Goal: Transaction & Acquisition: Purchase product/service

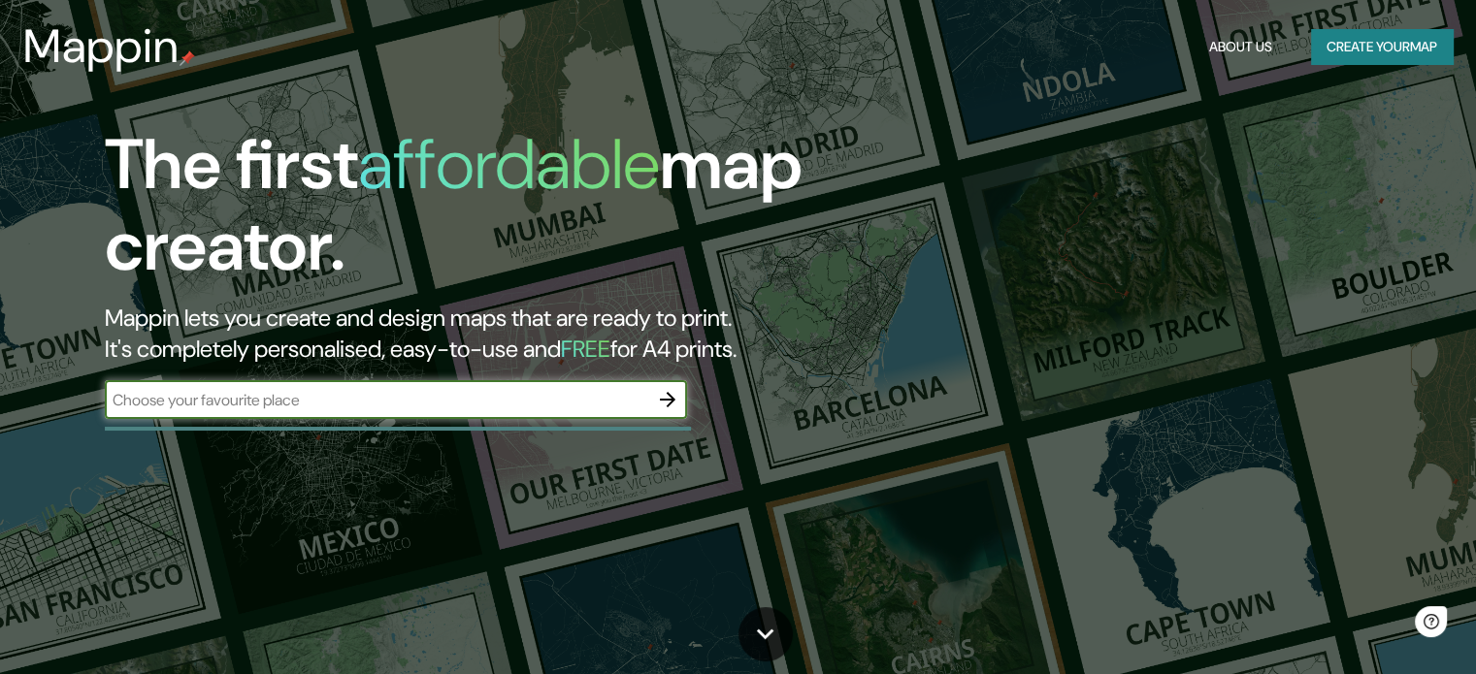
click at [284, 386] on div "​" at bounding box center [396, 399] width 582 height 39
type input "medellin"
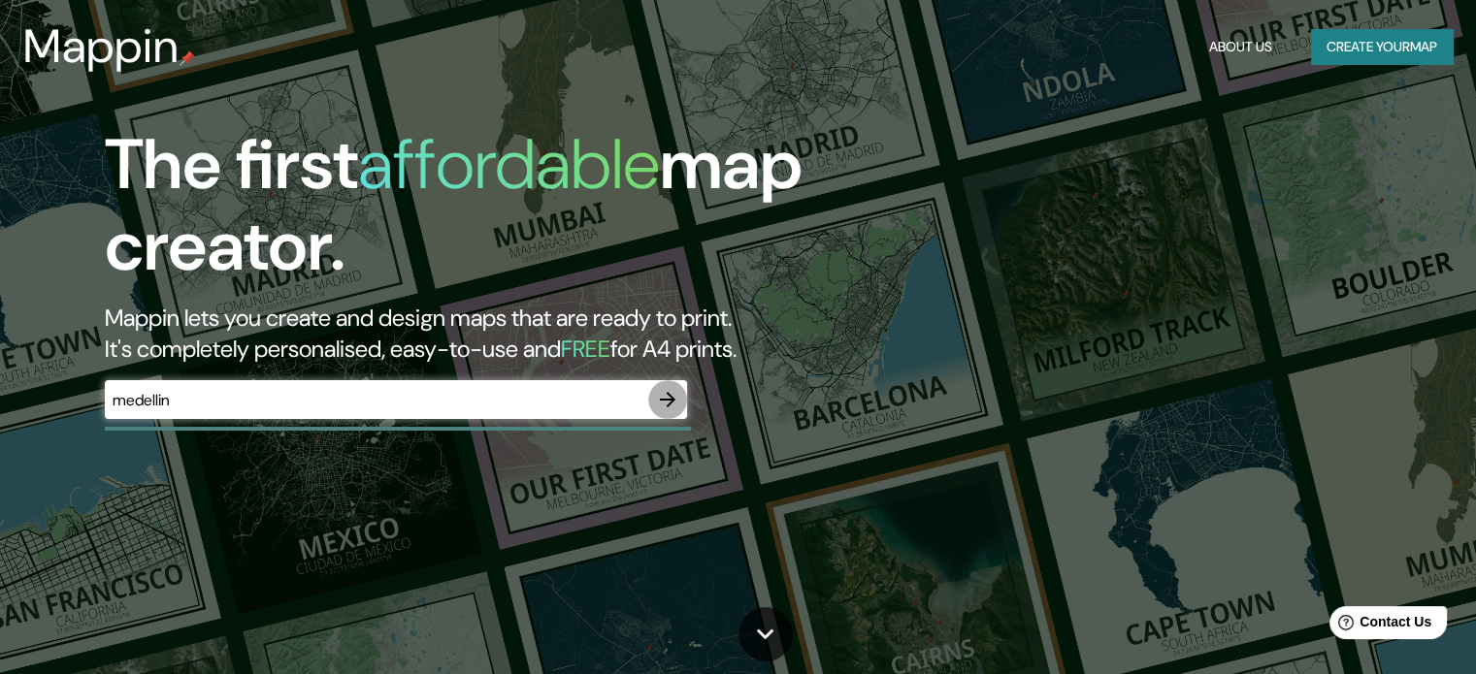
click at [665, 393] on icon "button" at bounding box center [667, 399] width 23 height 23
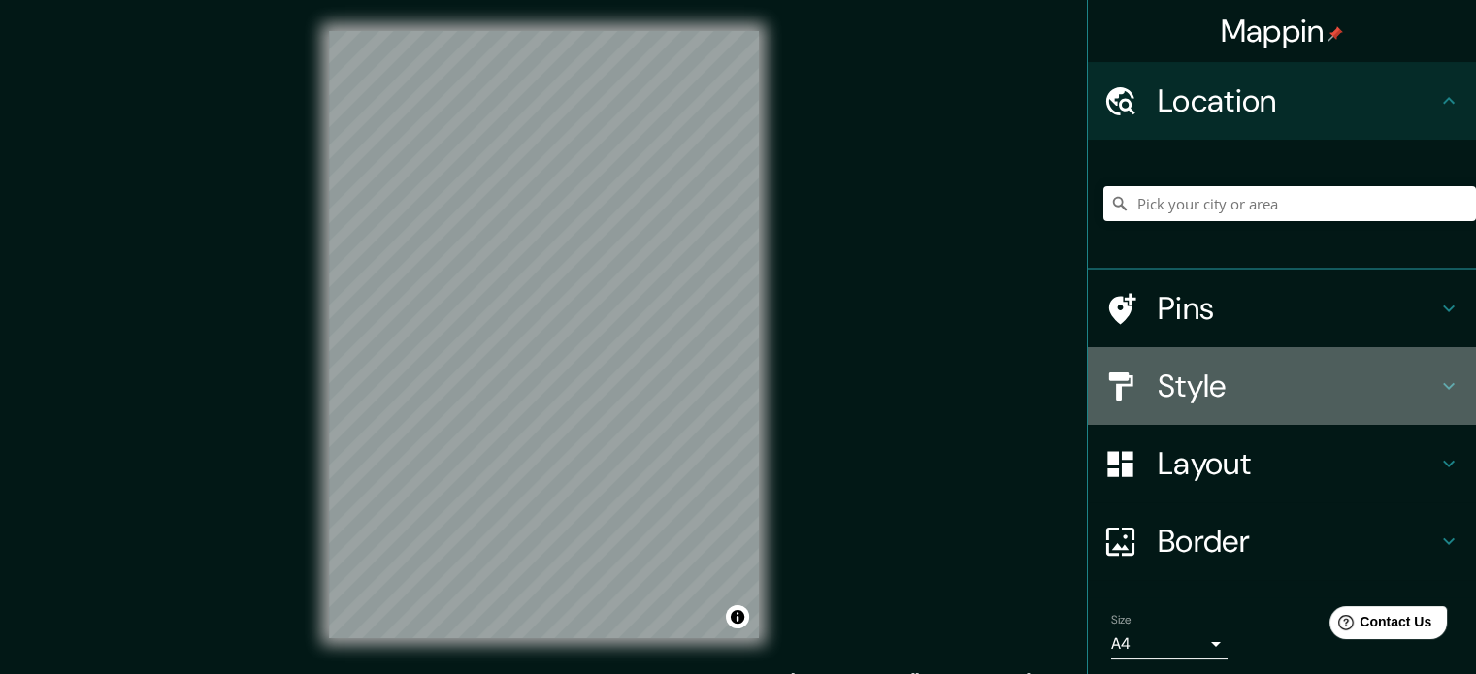
click at [1204, 379] on h4 "Style" at bounding box center [1297, 386] width 279 height 39
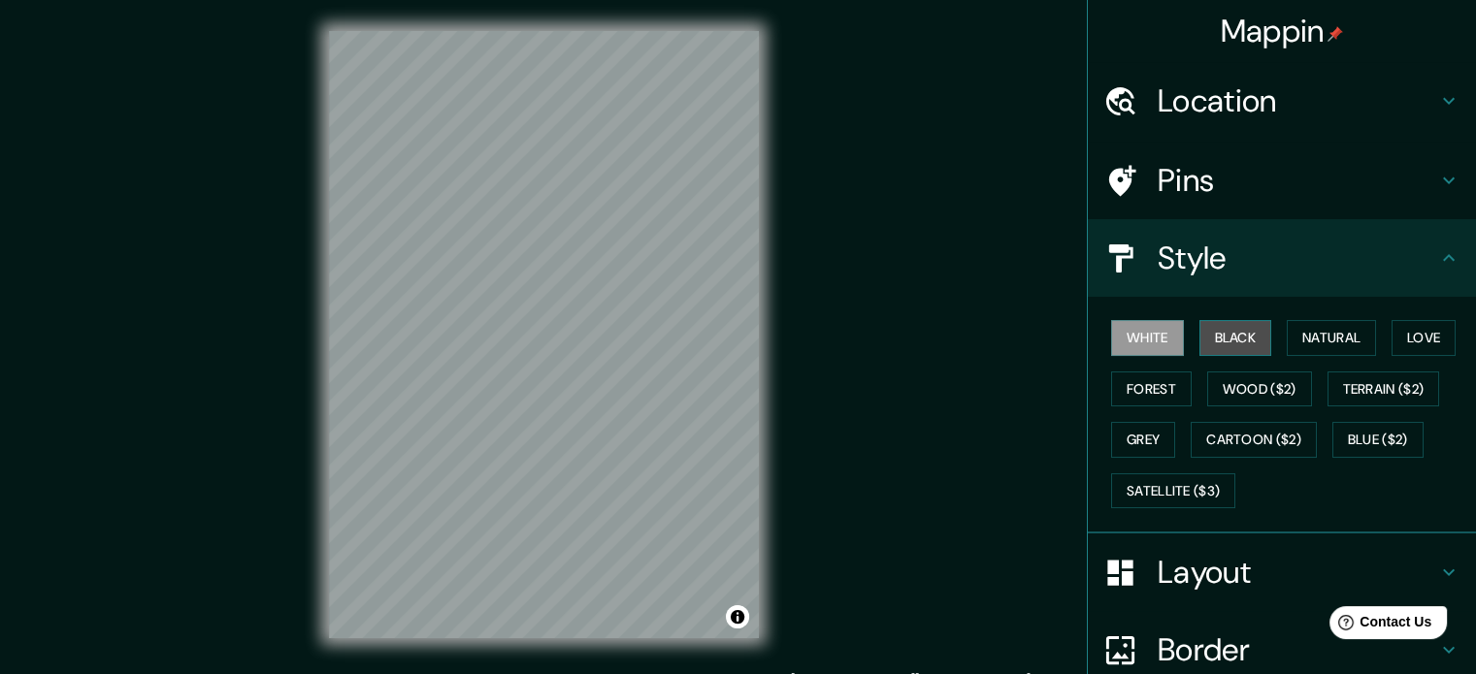
click at [1225, 344] on button "Black" at bounding box center [1235, 338] width 73 height 36
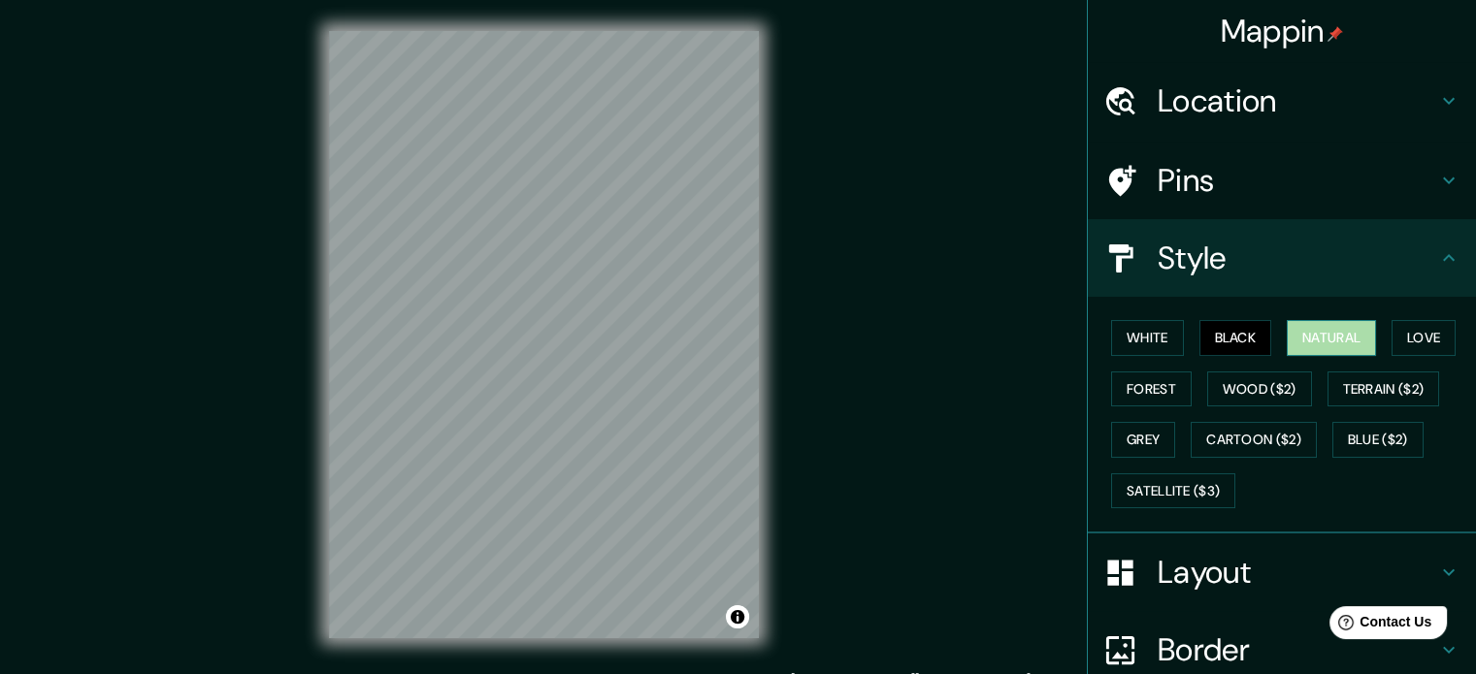
click at [1295, 342] on button "Natural" at bounding box center [1331, 338] width 89 height 36
click at [1162, 388] on button "Forest" at bounding box center [1151, 390] width 81 height 36
click at [1300, 112] on h4 "Location" at bounding box center [1297, 101] width 279 height 39
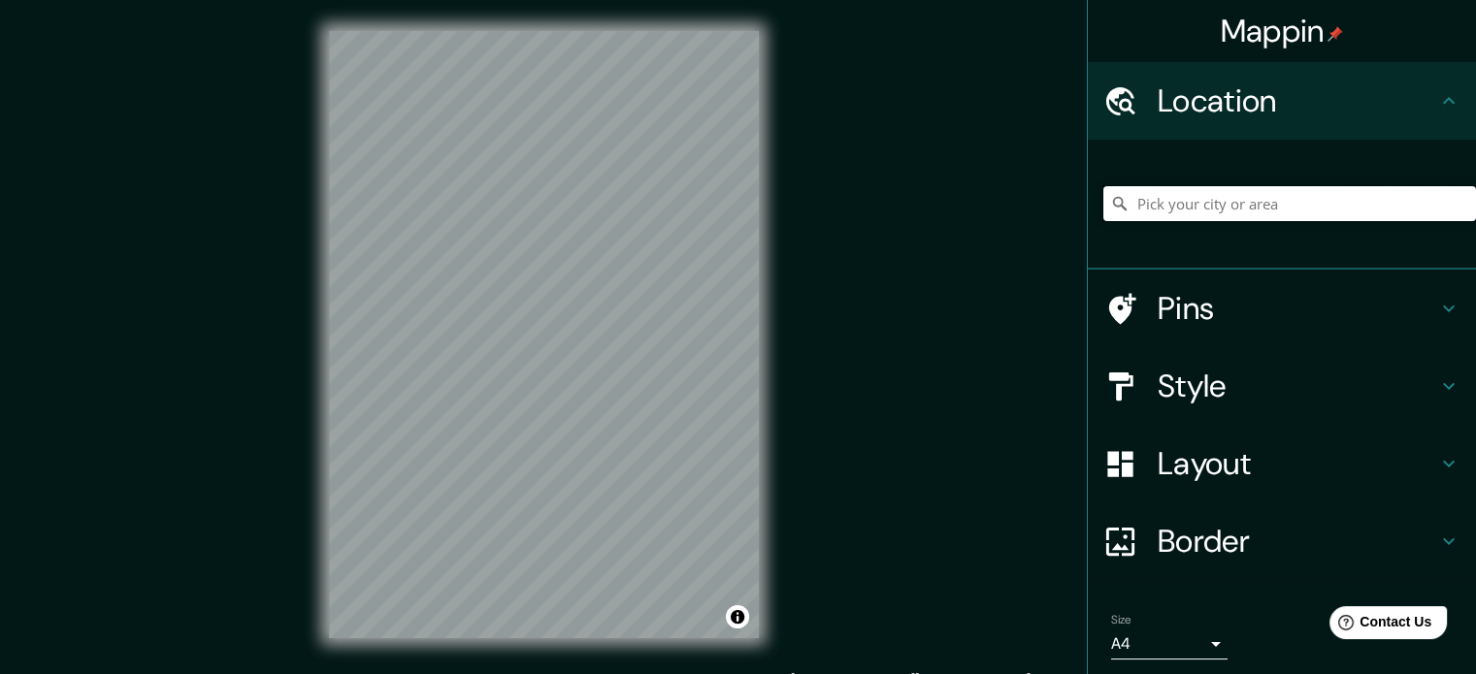
click at [1259, 198] on input "Pick your city or area" at bounding box center [1289, 203] width 373 height 35
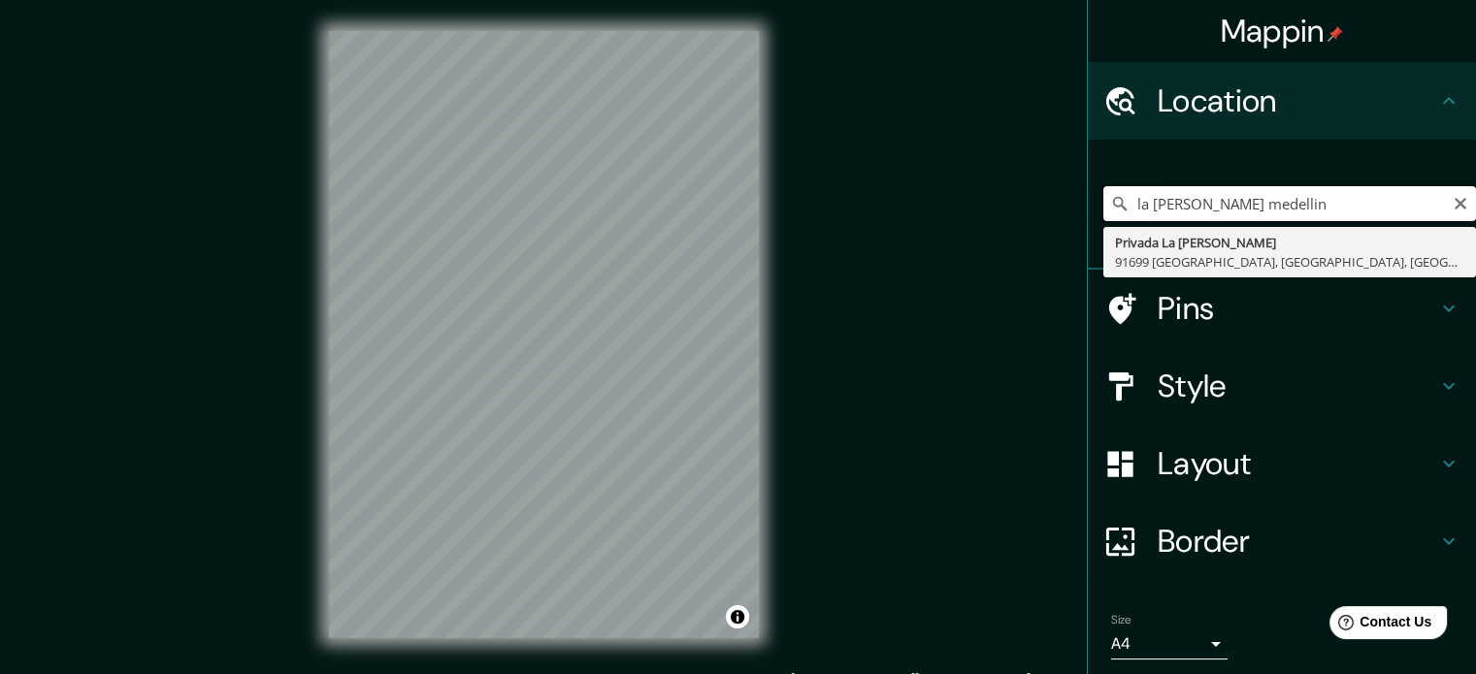
drag, startPoint x: 1208, startPoint y: 203, endPoint x: 1098, endPoint y: 201, distance: 109.7
click at [1103, 201] on div "la [PERSON_NAME] medellin Privada [GEOGRAPHIC_DATA][PERSON_NAME] 91699 [GEOGRAP…" at bounding box center [1289, 203] width 373 height 35
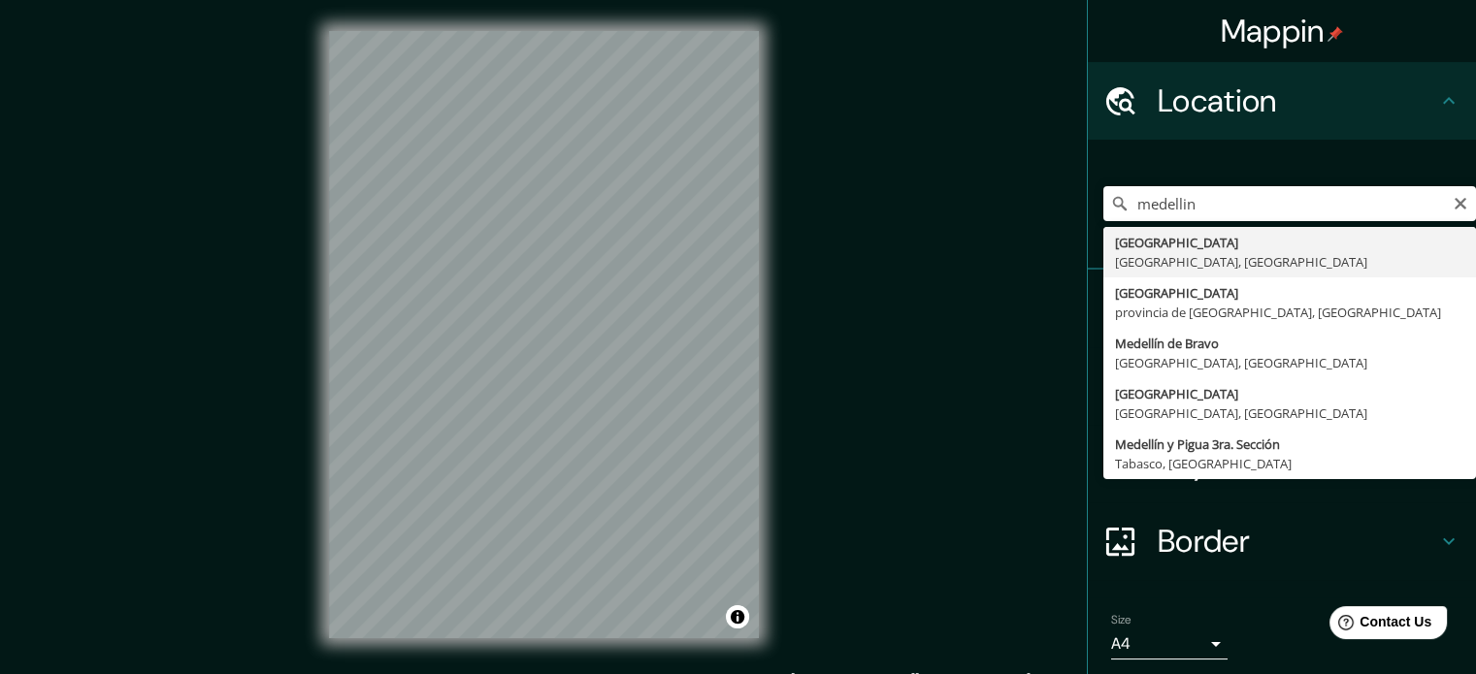
type input "[GEOGRAPHIC_DATA], [GEOGRAPHIC_DATA], [GEOGRAPHIC_DATA]"
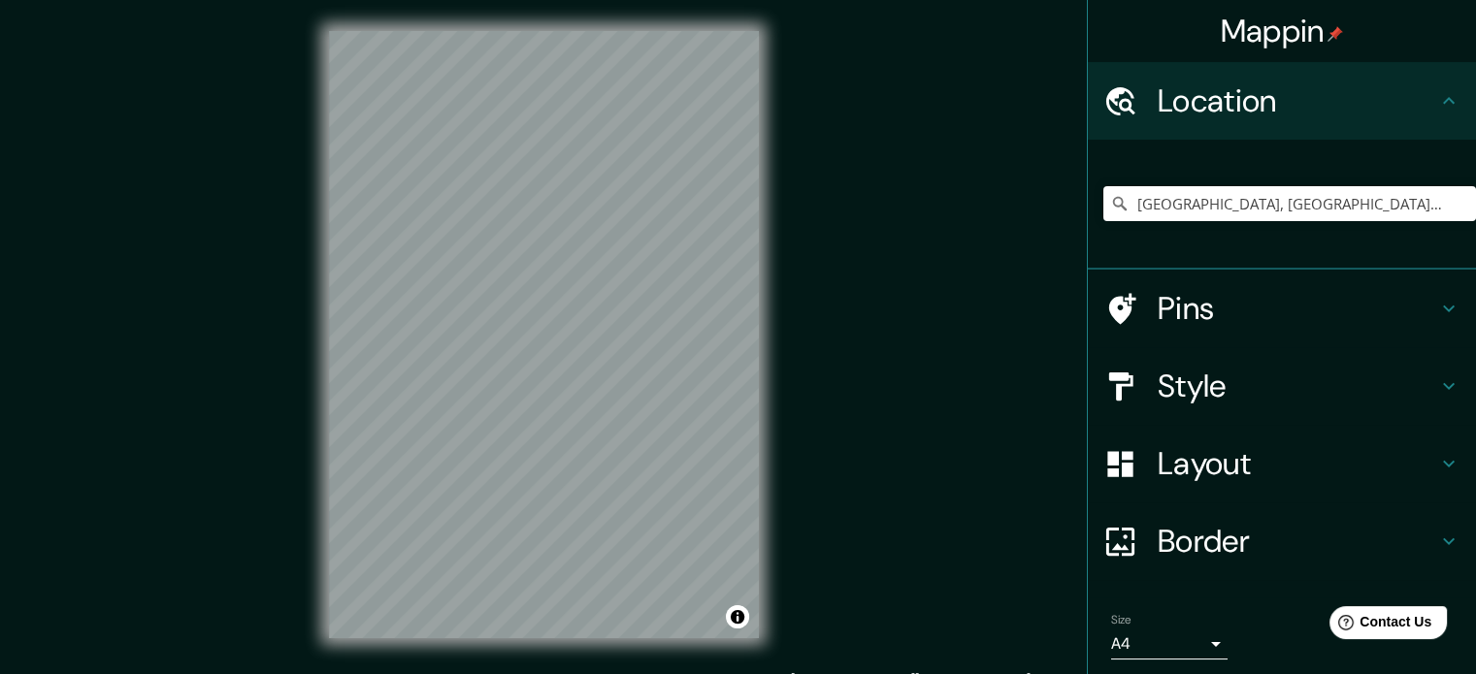
click at [1209, 399] on h4 "Style" at bounding box center [1297, 386] width 279 height 39
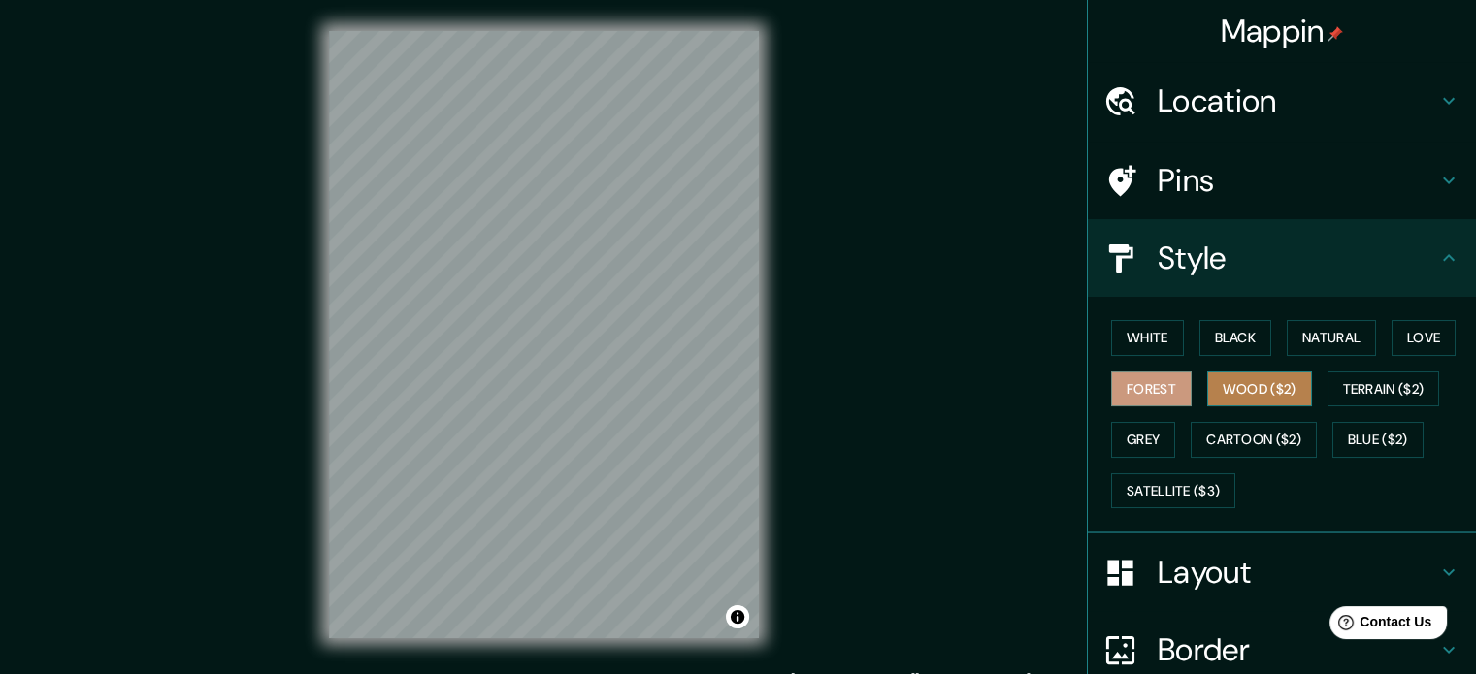
click at [1258, 395] on button "Wood ($2)" at bounding box center [1259, 390] width 105 height 36
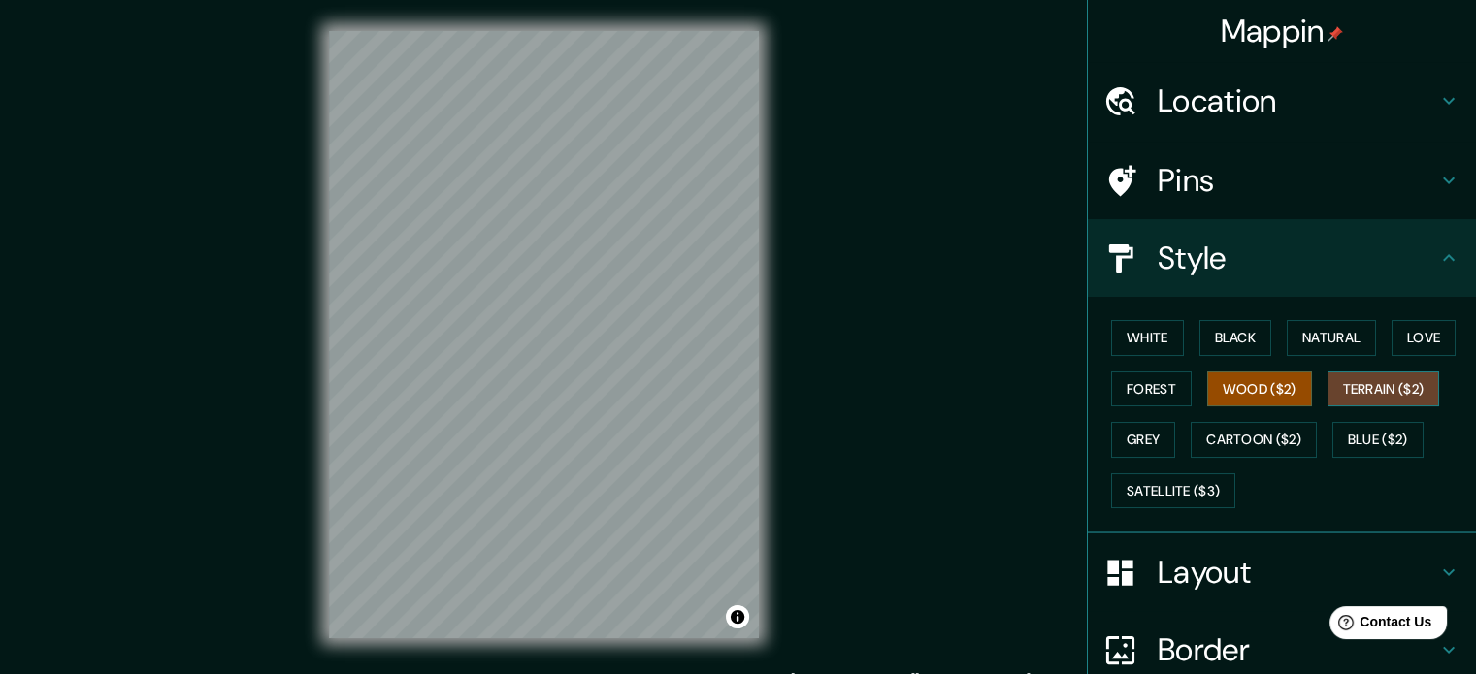
click at [1384, 387] on button "Terrain ($2)" at bounding box center [1383, 390] width 113 height 36
click at [1251, 376] on button "Wood ($2)" at bounding box center [1259, 390] width 105 height 36
click at [1242, 434] on button "Cartoon ($2)" at bounding box center [1254, 440] width 126 height 36
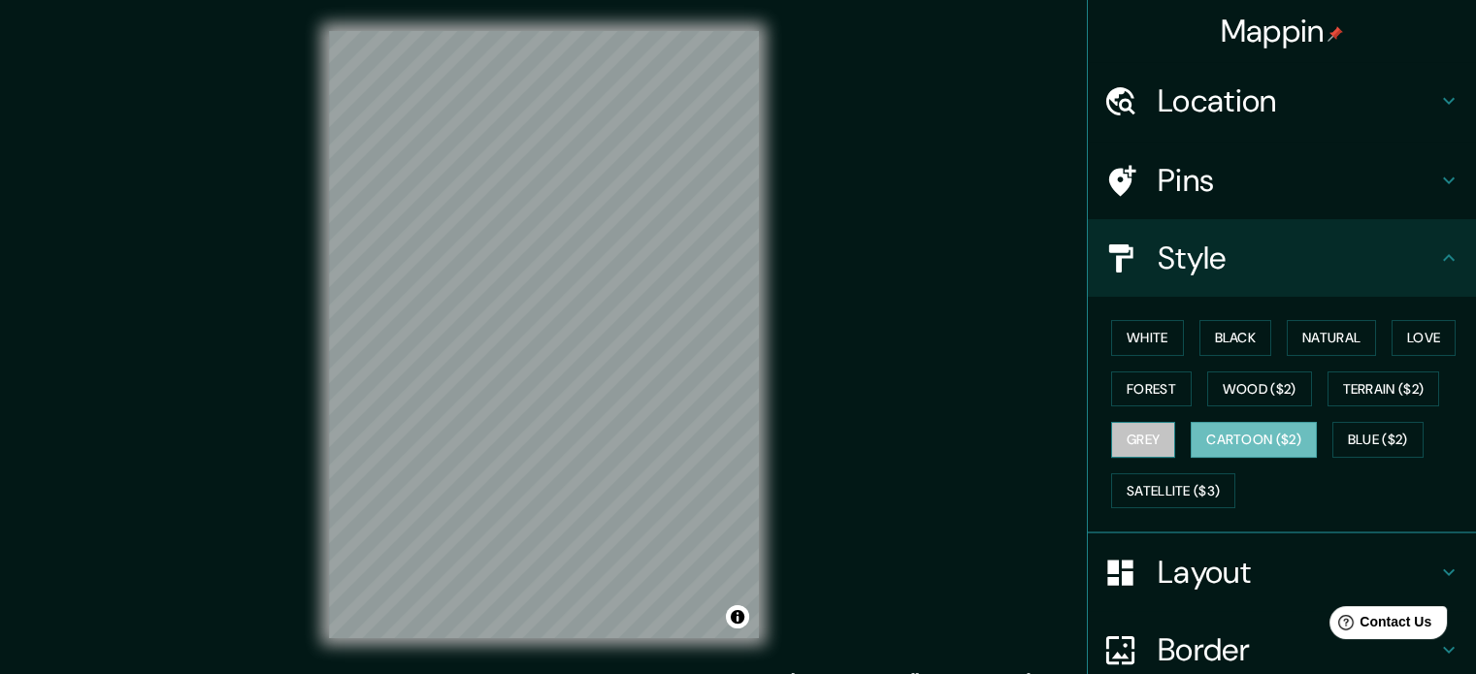
click at [1135, 434] on button "Grey" at bounding box center [1143, 440] width 64 height 36
click at [1251, 438] on button "Cartoon ($2)" at bounding box center [1254, 440] width 126 height 36
click at [1363, 436] on button "Blue ($2)" at bounding box center [1377, 440] width 91 height 36
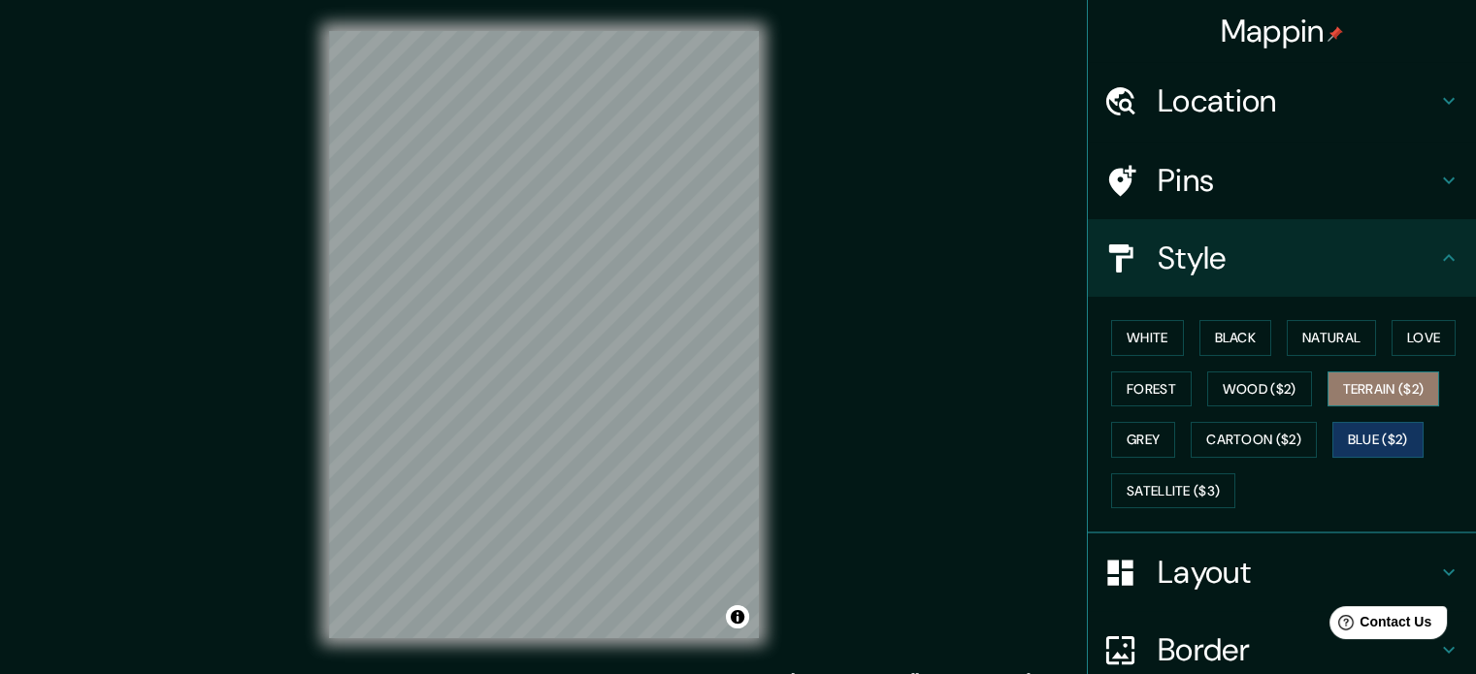
click at [1374, 391] on button "Terrain ($2)" at bounding box center [1383, 390] width 113 height 36
click at [1160, 399] on button "Forest" at bounding box center [1151, 390] width 81 height 36
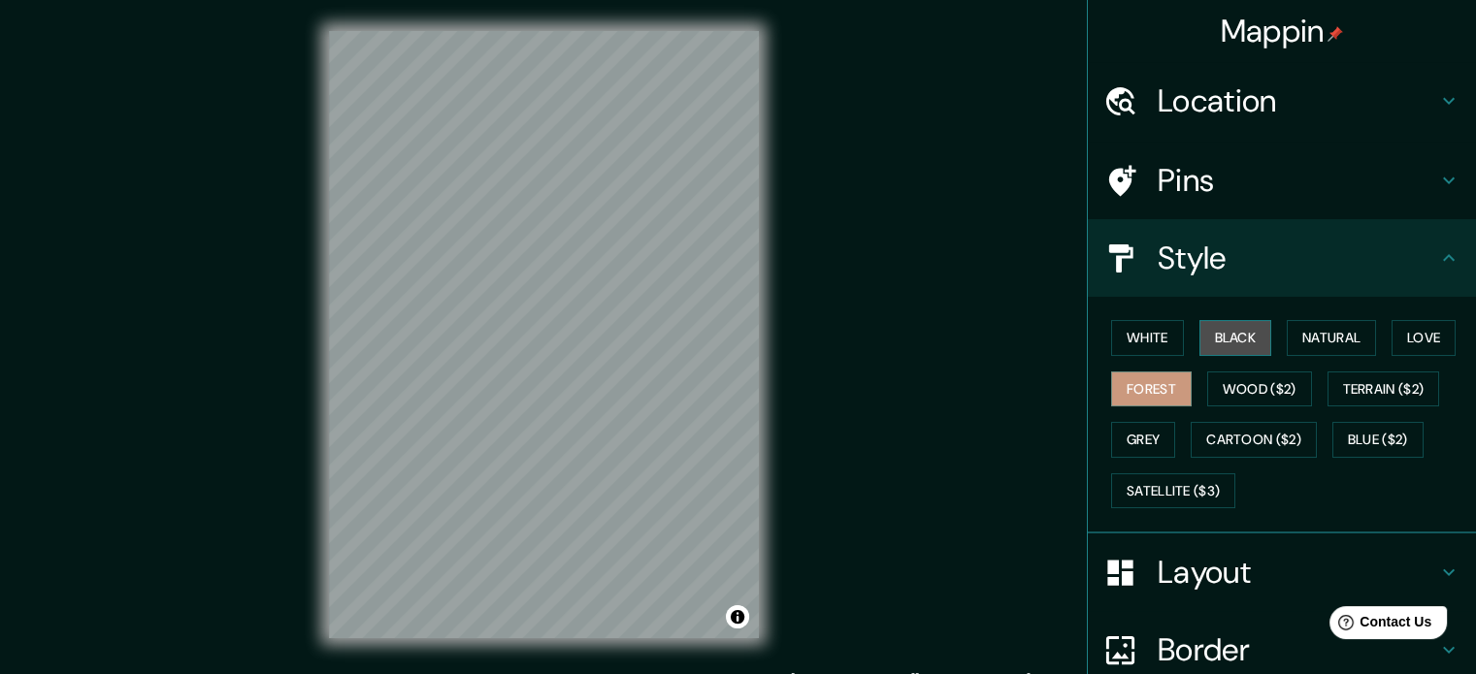
click at [1216, 343] on button "Black" at bounding box center [1235, 338] width 73 height 36
click at [1155, 345] on button "White" at bounding box center [1147, 338] width 73 height 36
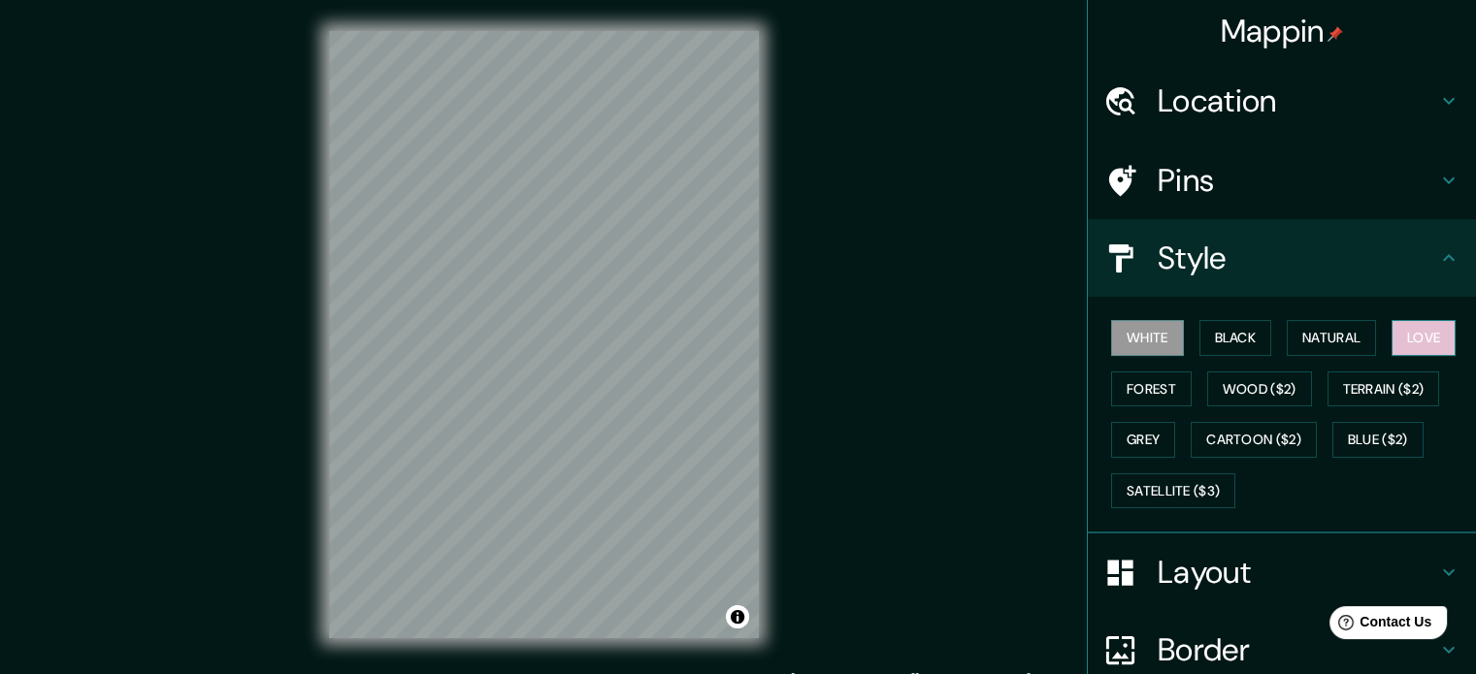
click at [1395, 338] on button "Love" at bounding box center [1423, 338] width 64 height 36
click at [1264, 392] on button "Wood ($2)" at bounding box center [1259, 390] width 105 height 36
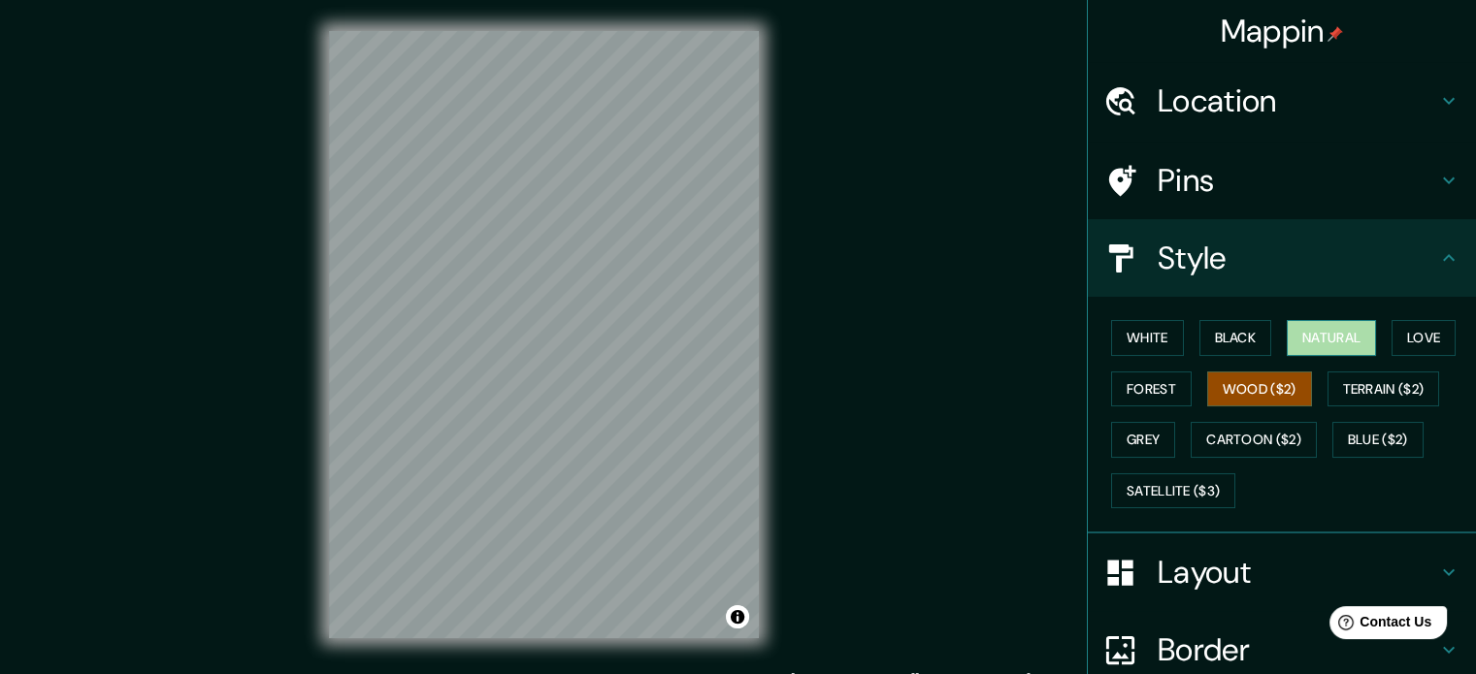
click at [1308, 331] on button "Natural" at bounding box center [1331, 338] width 89 height 36
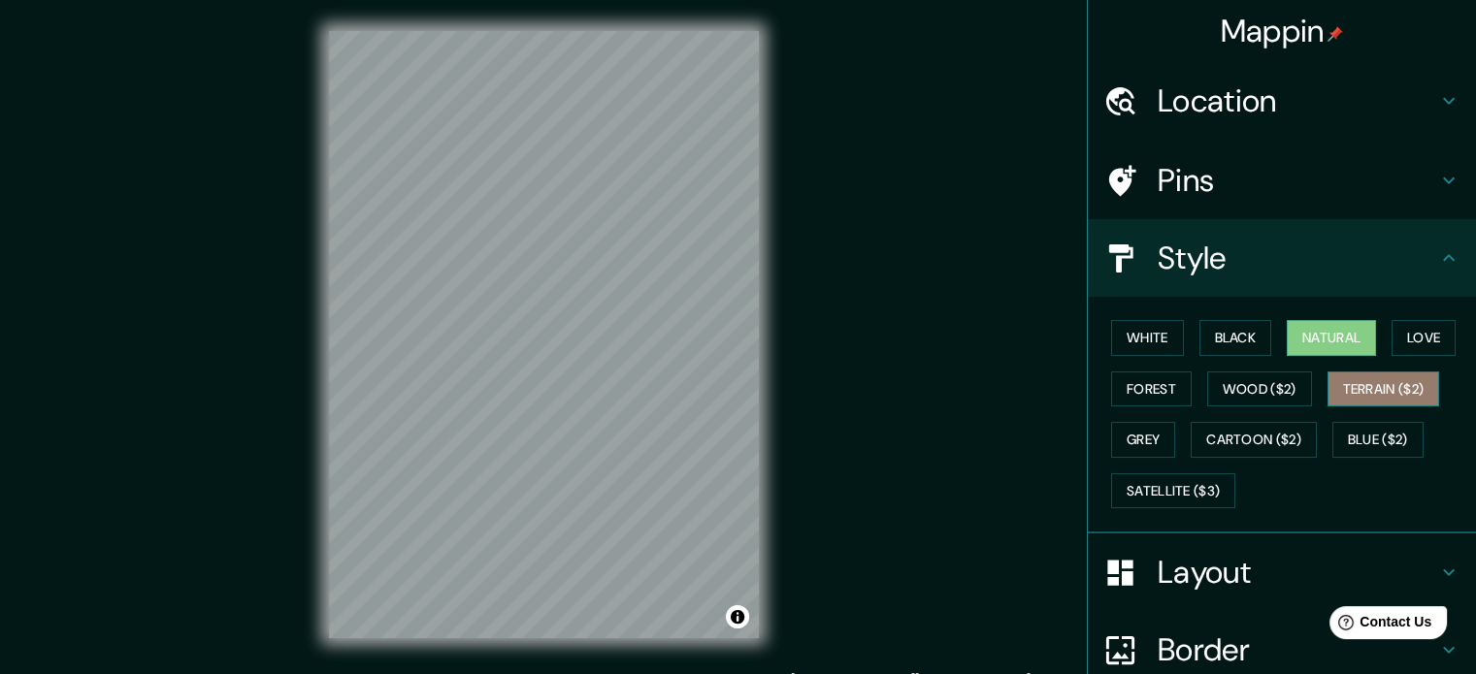
click at [1347, 386] on button "Terrain ($2)" at bounding box center [1383, 390] width 113 height 36
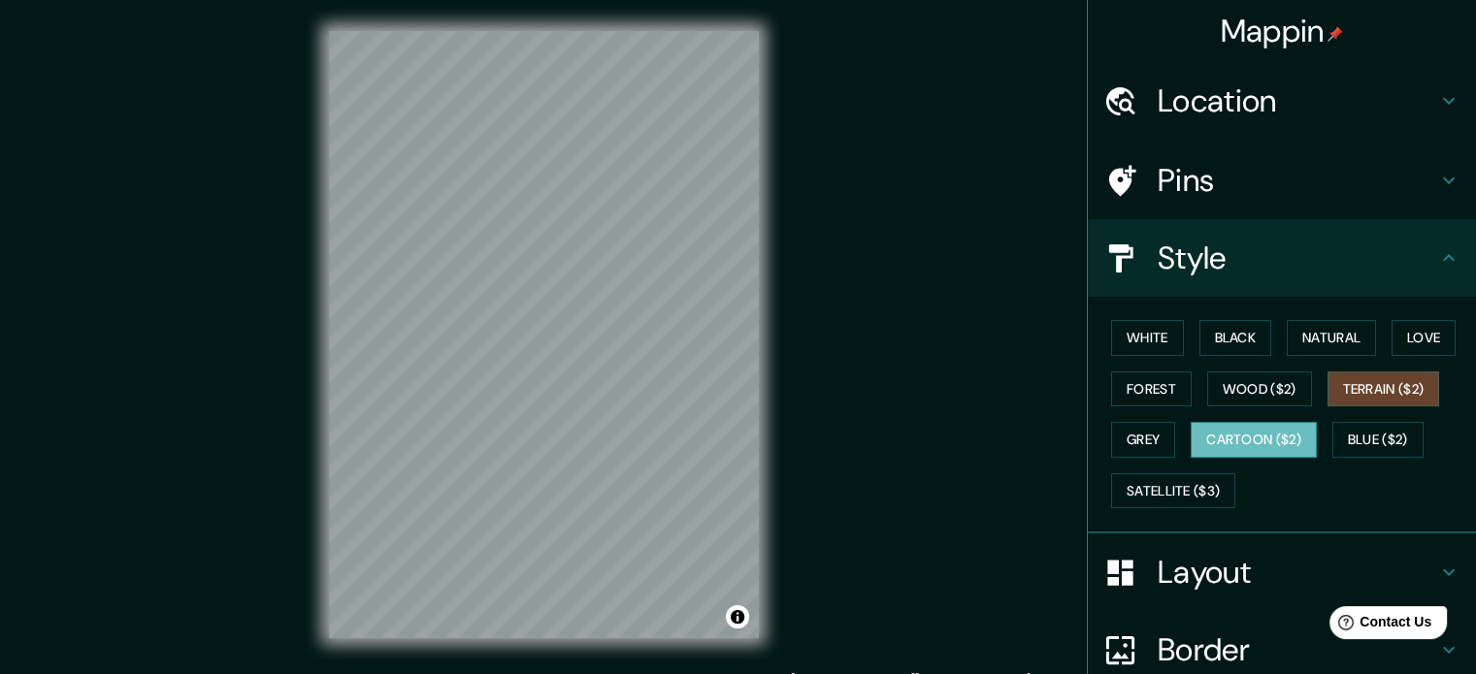
click at [1231, 446] on button "Cartoon ($2)" at bounding box center [1254, 440] width 126 height 36
click at [1141, 449] on button "Grey" at bounding box center [1143, 440] width 64 height 36
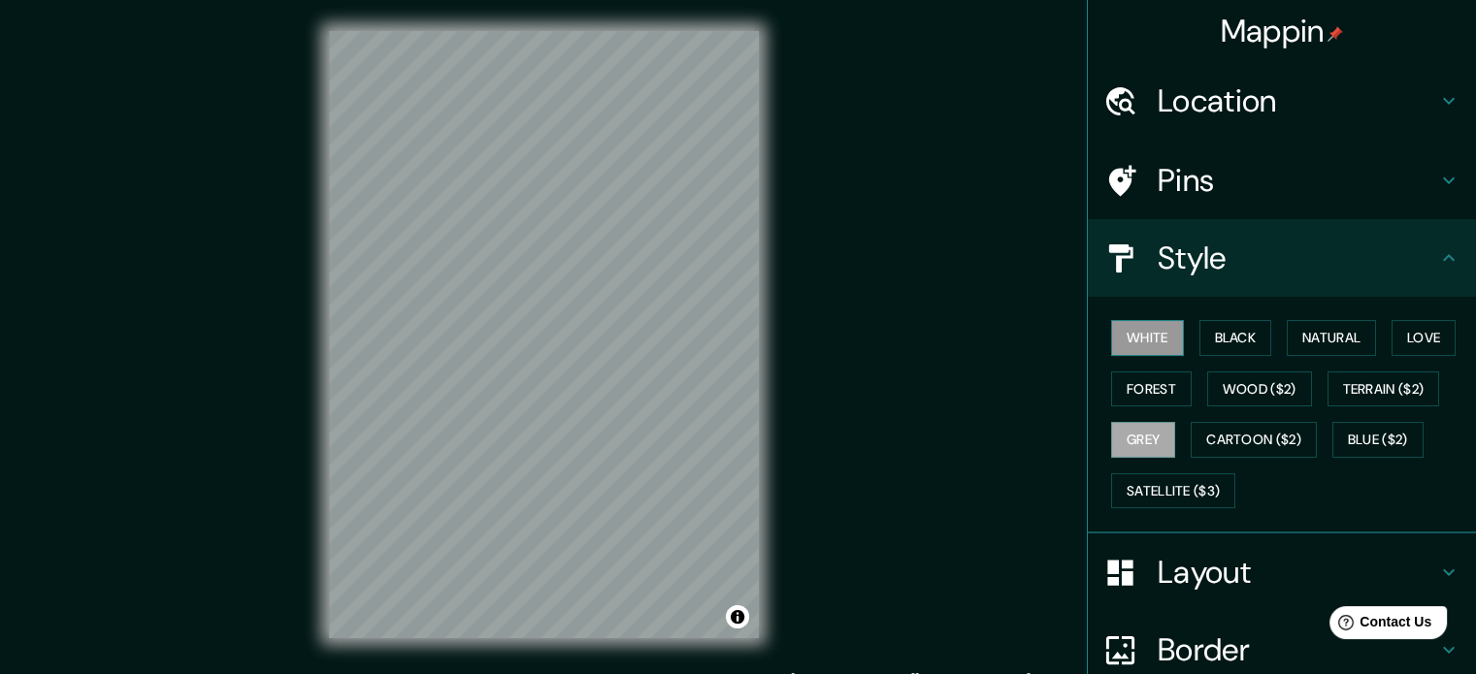
click at [1151, 344] on div "White Black Natural Love Forest Wood ($2) Terrain ($2) Grey Cartoon ($2) Blue (…" at bounding box center [1289, 414] width 373 height 204
click at [1328, 396] on button "Terrain ($2)" at bounding box center [1383, 390] width 113 height 36
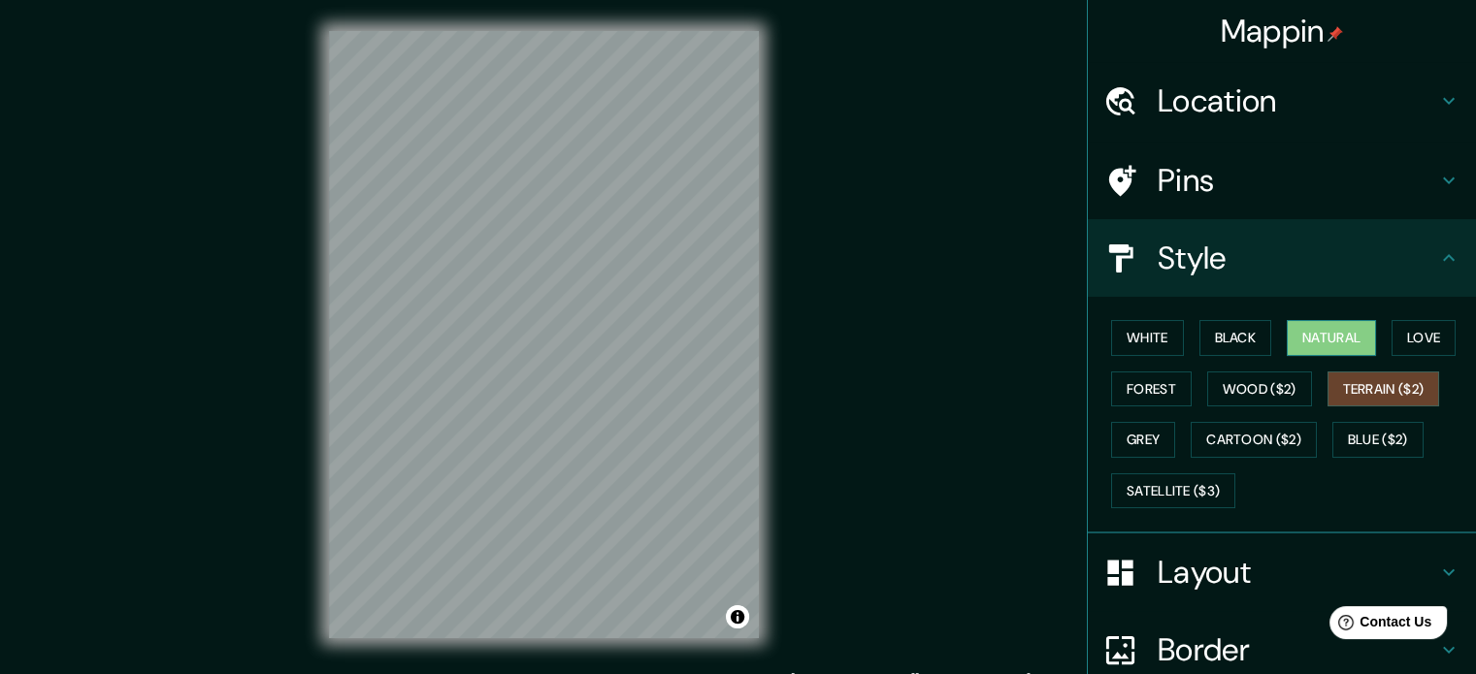
click at [1319, 338] on button "Natural" at bounding box center [1331, 338] width 89 height 36
click at [1342, 435] on button "Blue ($2)" at bounding box center [1377, 440] width 91 height 36
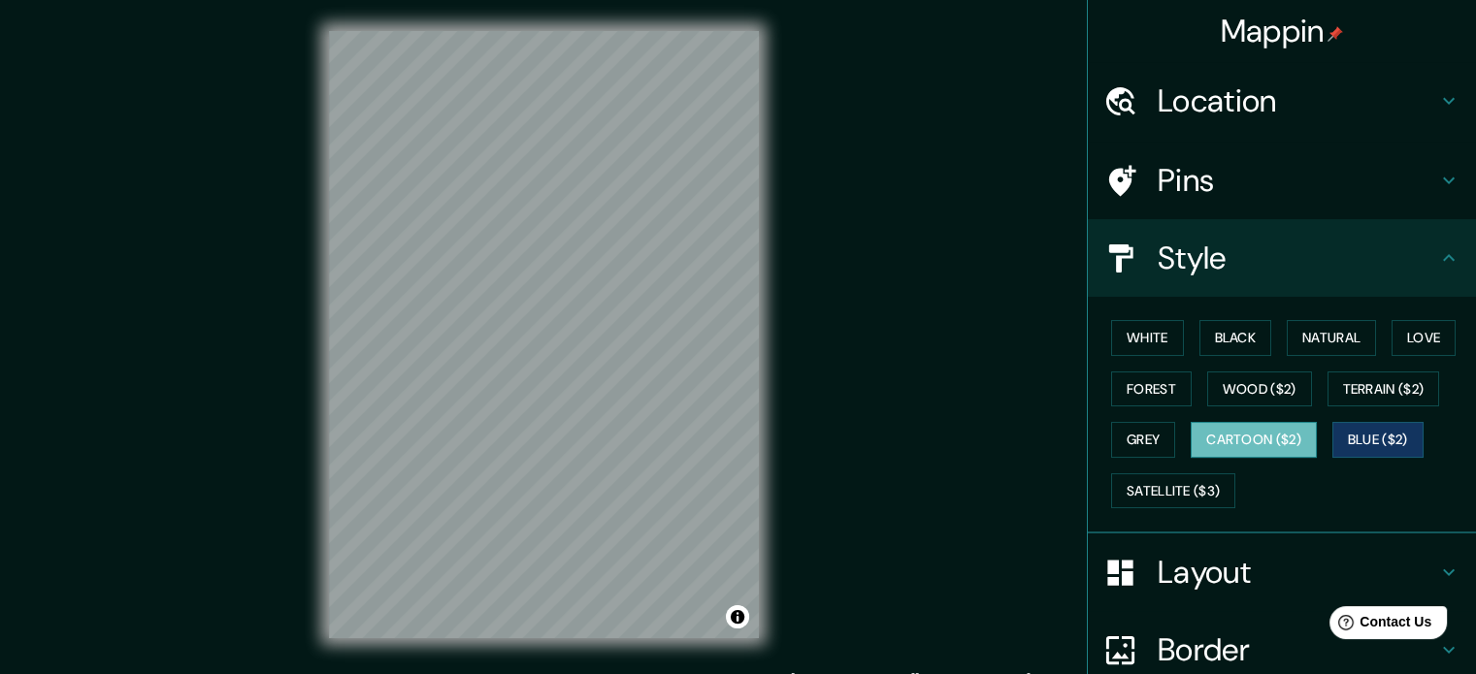
click at [1238, 445] on button "Cartoon ($2)" at bounding box center [1254, 440] width 126 height 36
click at [1156, 402] on button "Forest" at bounding box center [1151, 390] width 81 height 36
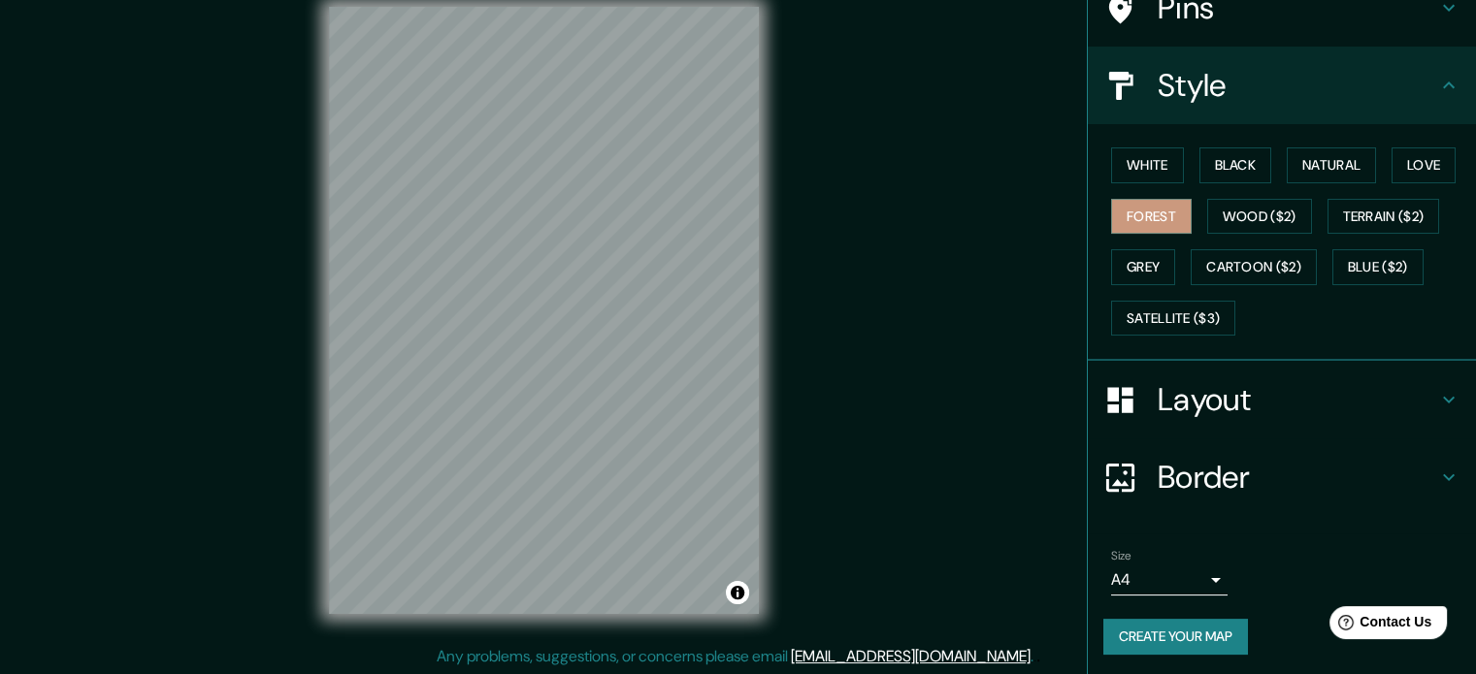
scroll to position [25, 0]
click at [1201, 410] on h4 "Layout" at bounding box center [1297, 399] width 279 height 39
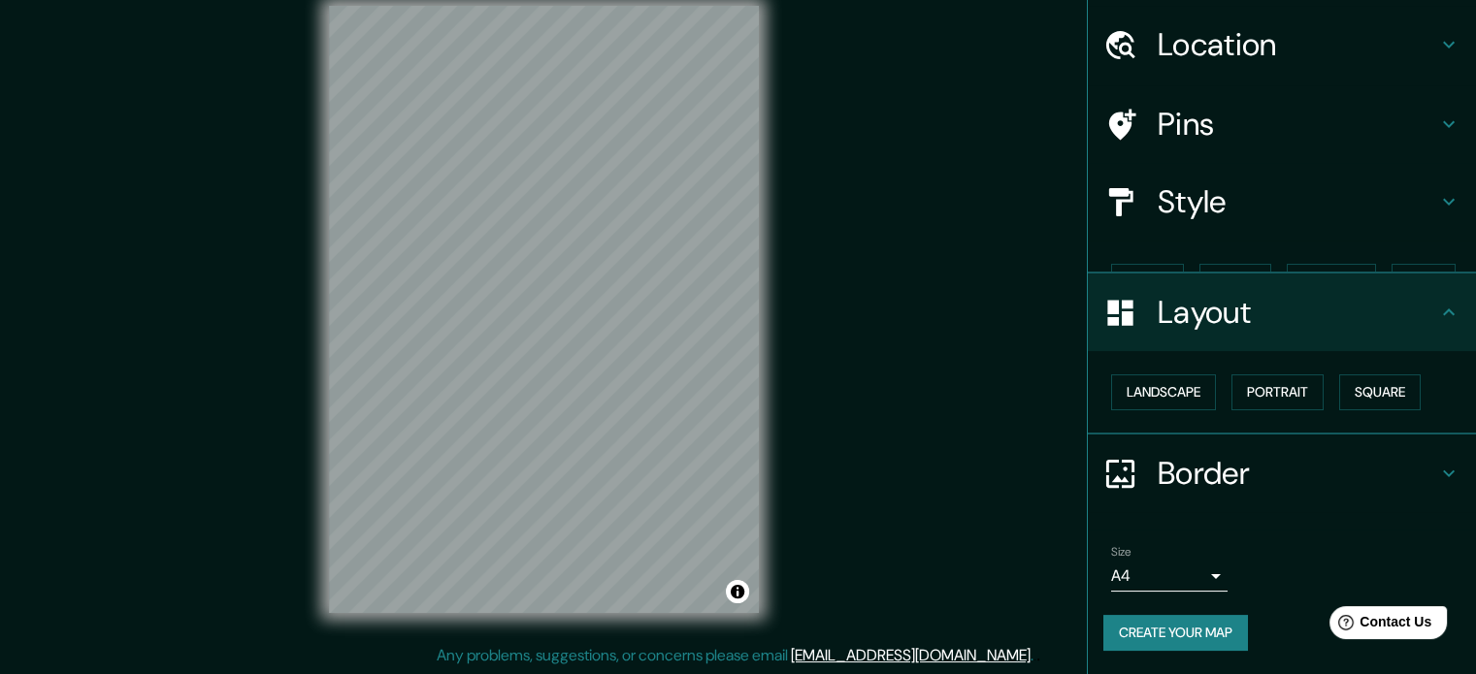
scroll to position [21, 0]
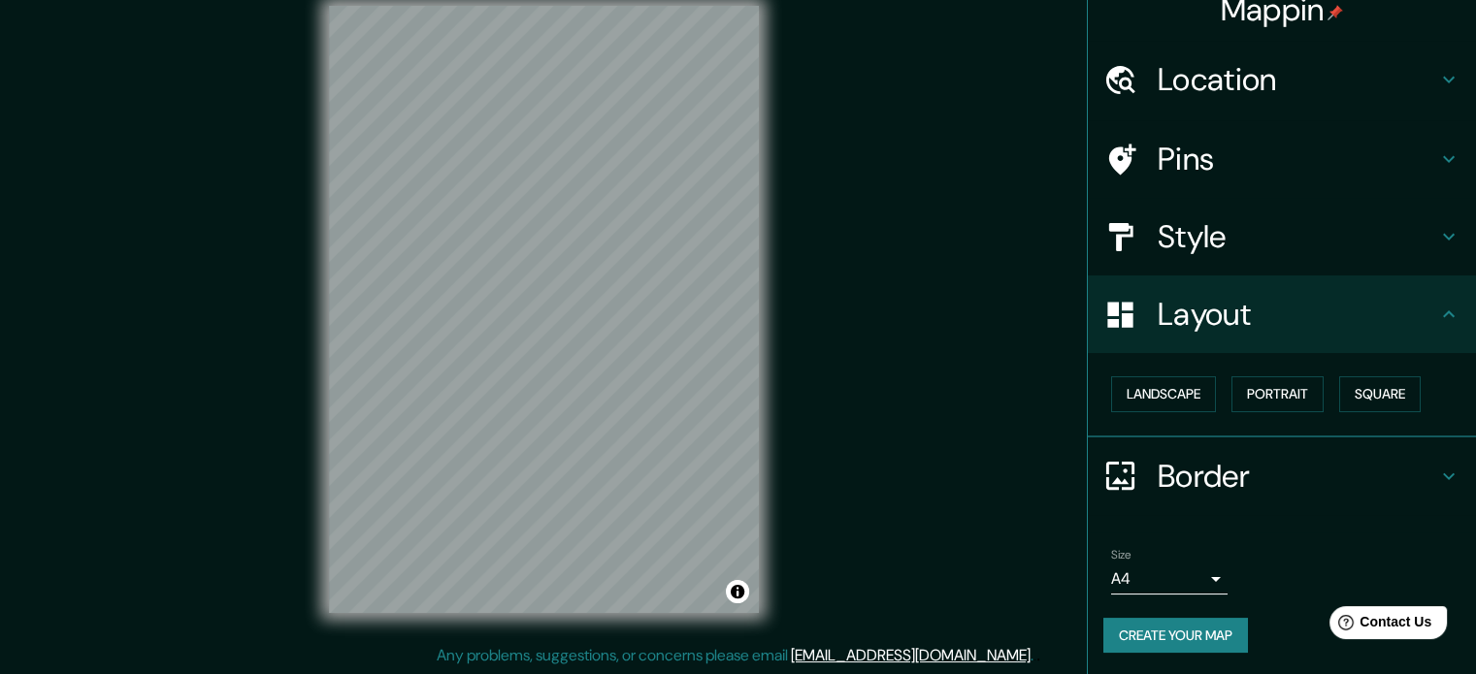
click at [1319, 393] on div "Landscape [GEOGRAPHIC_DATA]" at bounding box center [1289, 394] width 373 height 51
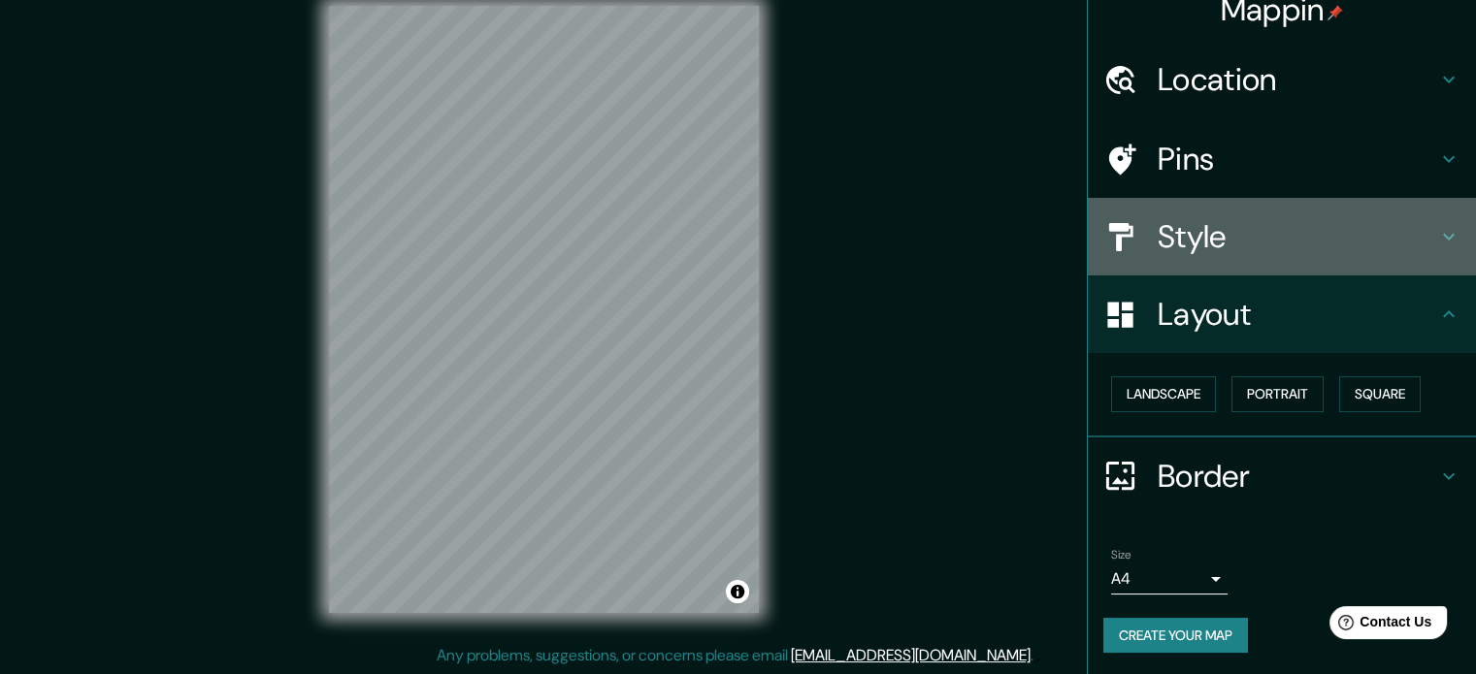
click at [1245, 245] on h4 "Style" at bounding box center [1297, 236] width 279 height 39
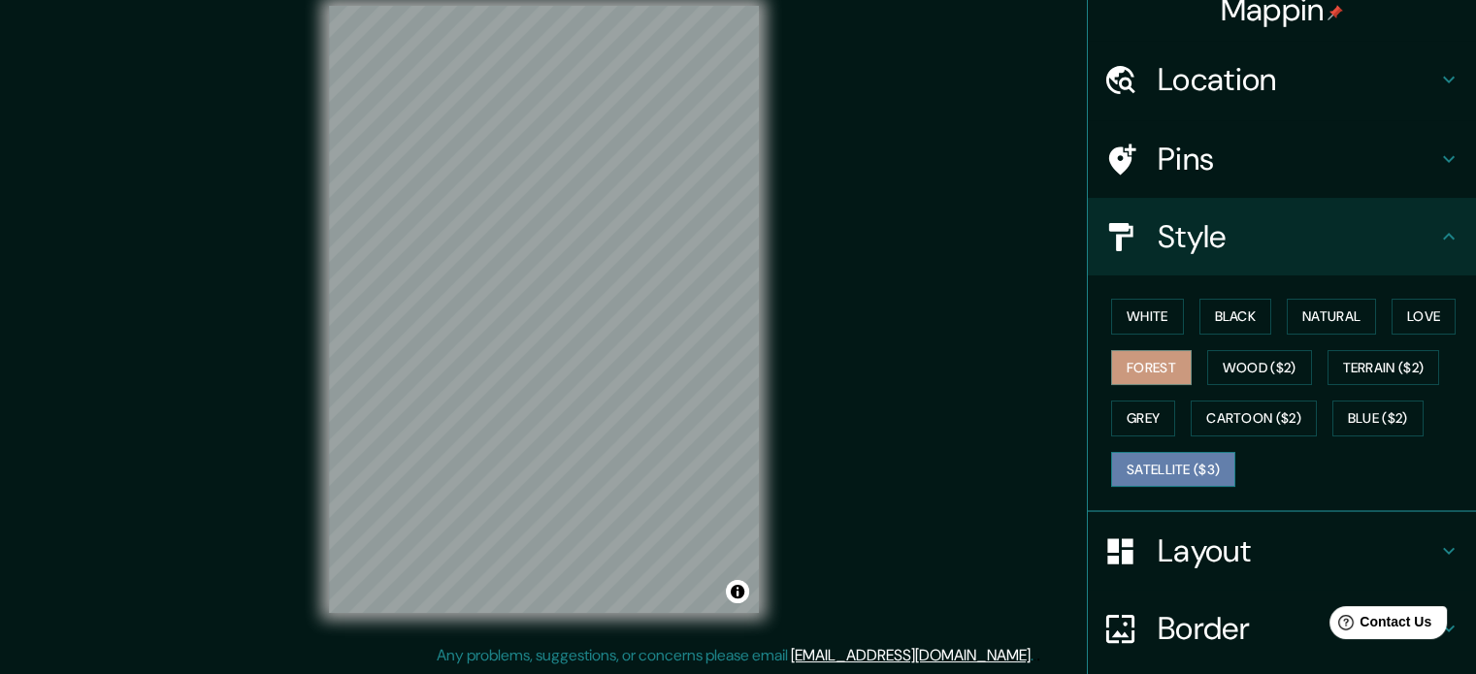
click at [1185, 469] on button "Satellite ($3)" at bounding box center [1173, 470] width 124 height 36
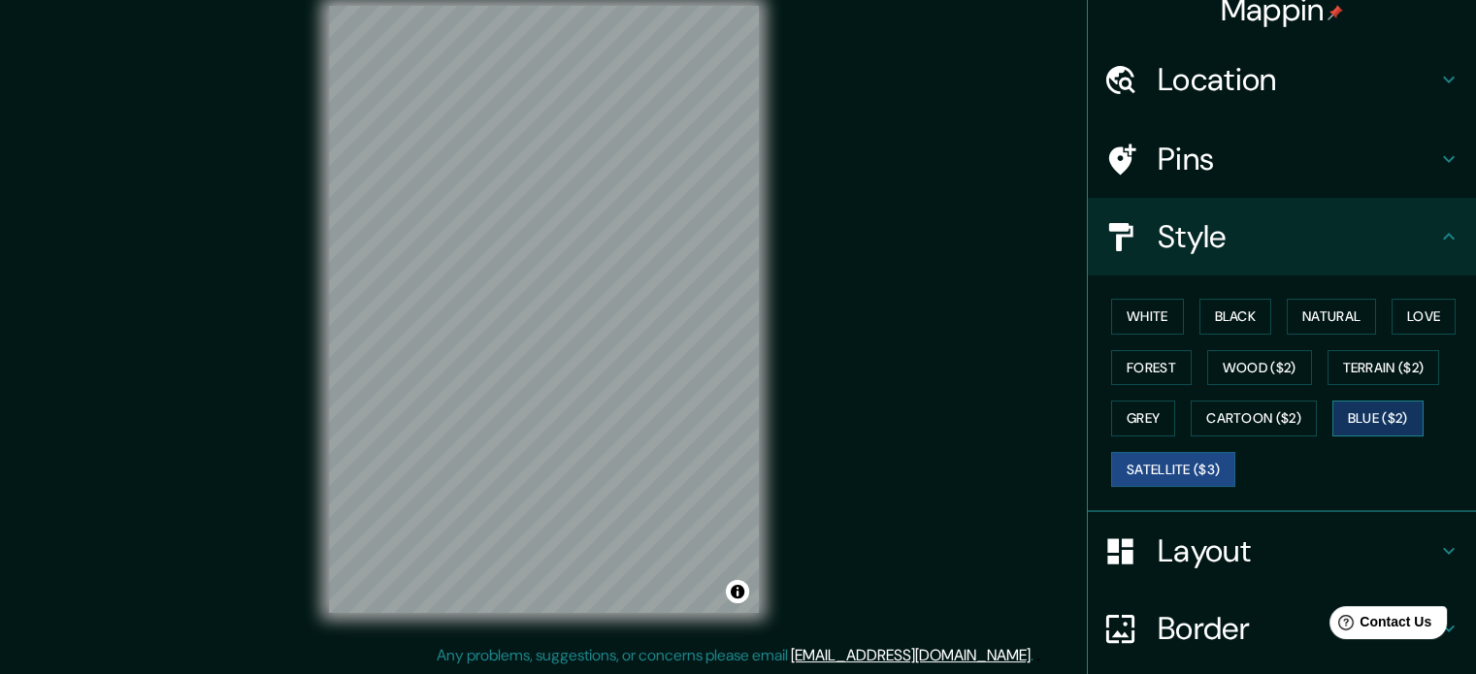
click at [1386, 433] on button "Blue ($2)" at bounding box center [1377, 419] width 91 height 36
click at [1279, 430] on button "Cartoon ($2)" at bounding box center [1254, 419] width 126 height 36
